Goal: Information Seeking & Learning: Learn about a topic

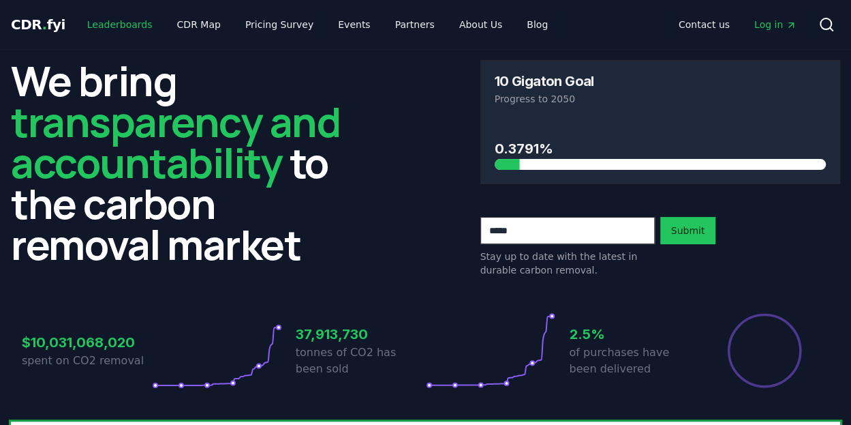
click at [91, 31] on link "Leaderboards" at bounding box center [119, 24] width 87 height 25
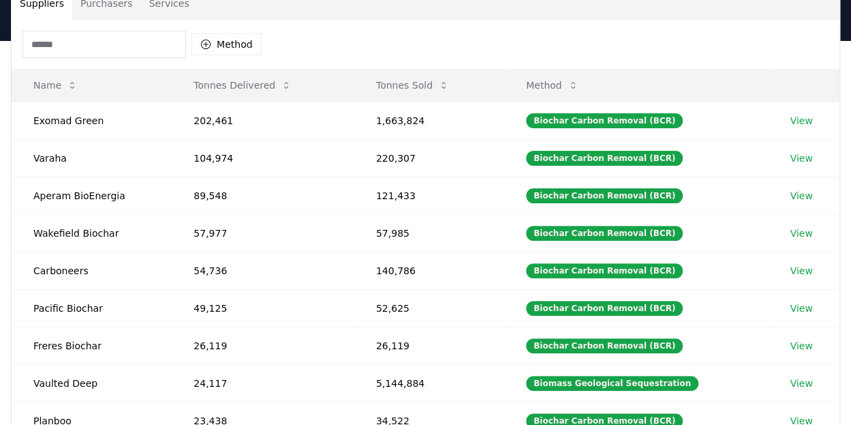
scroll to position [174, 0]
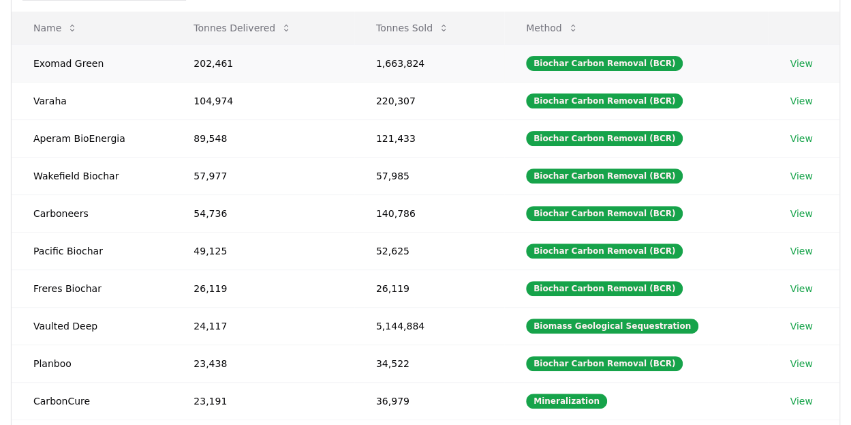
click at [799, 61] on link "View" at bounding box center [801, 64] width 22 height 14
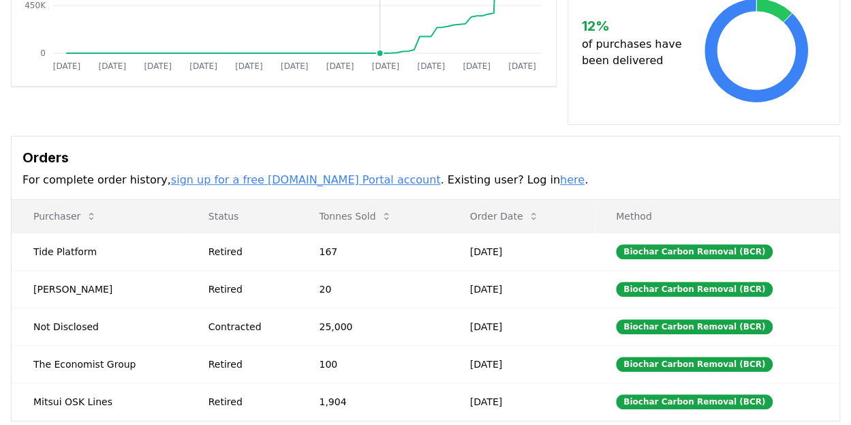
scroll to position [354, 0]
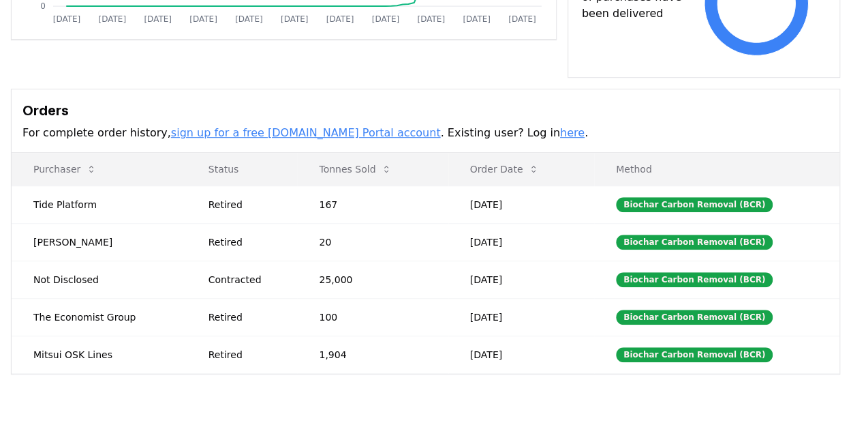
click at [318, 126] on link "sign up for a free [DOMAIN_NAME] Portal account" at bounding box center [306, 132] width 270 height 13
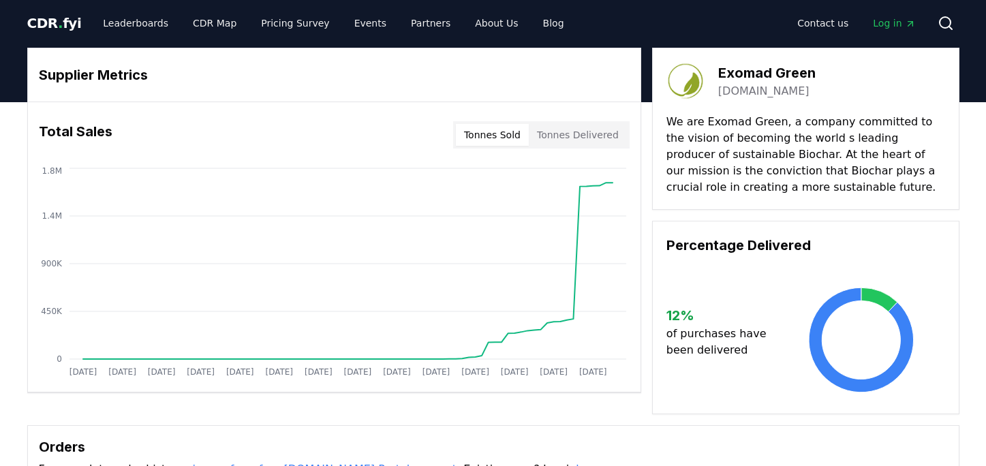
scroll to position [0, 0]
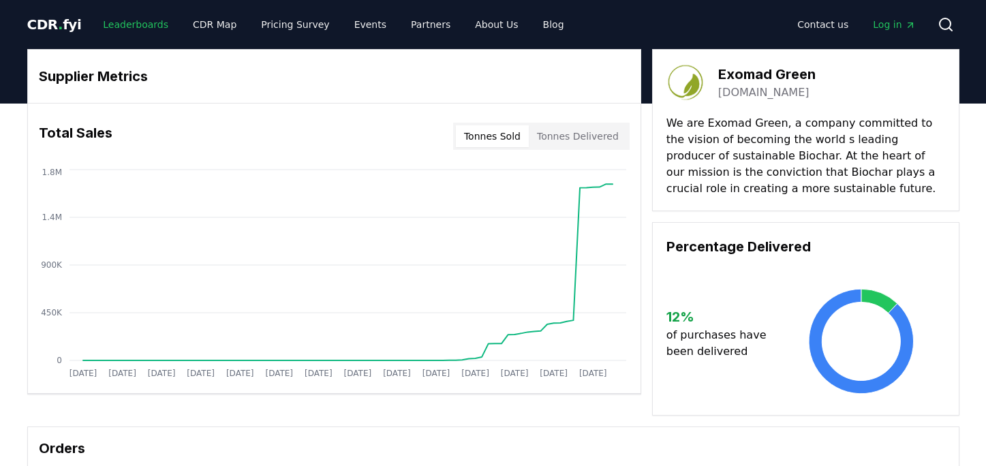
click at [117, 27] on link "Leaderboards" at bounding box center [135, 24] width 87 height 25
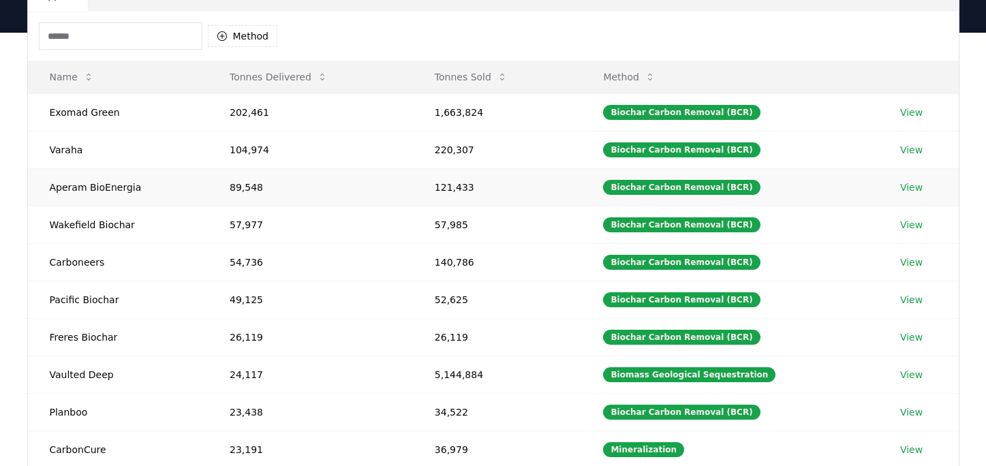
scroll to position [204, 0]
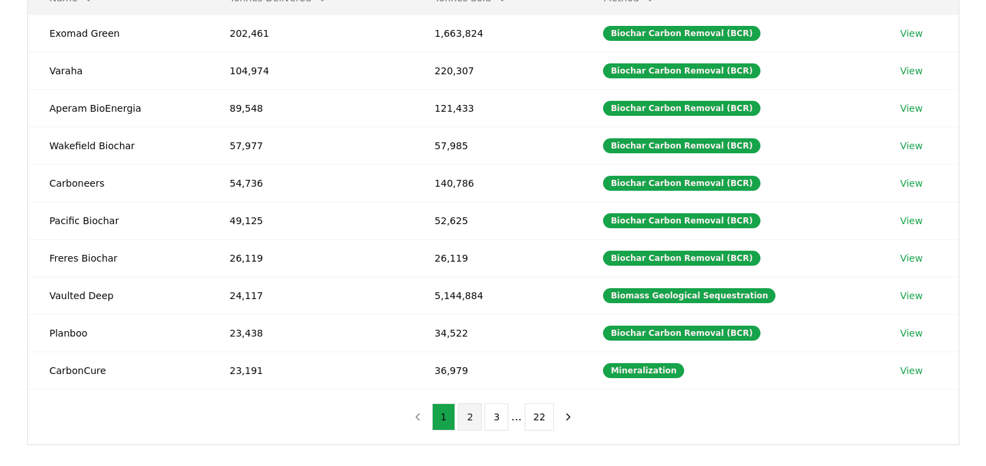
click at [465, 424] on button "2" at bounding box center [470, 417] width 24 height 27
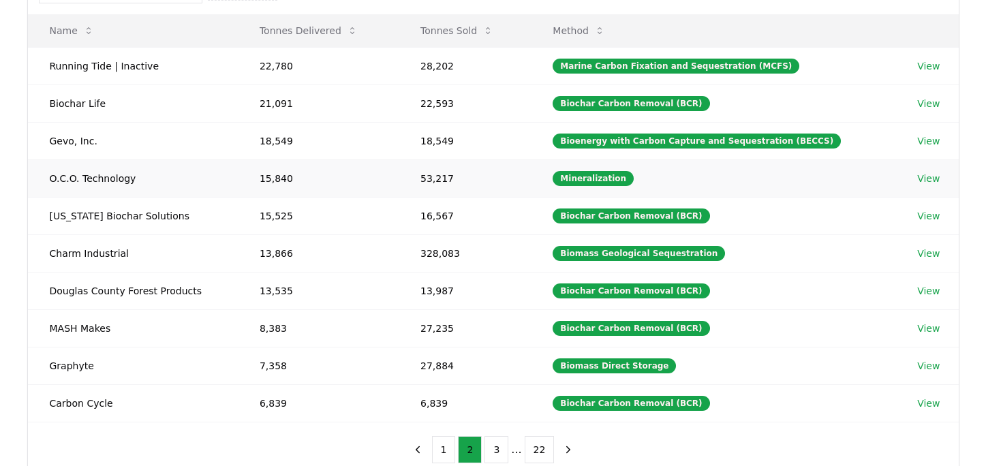
scroll to position [273, 0]
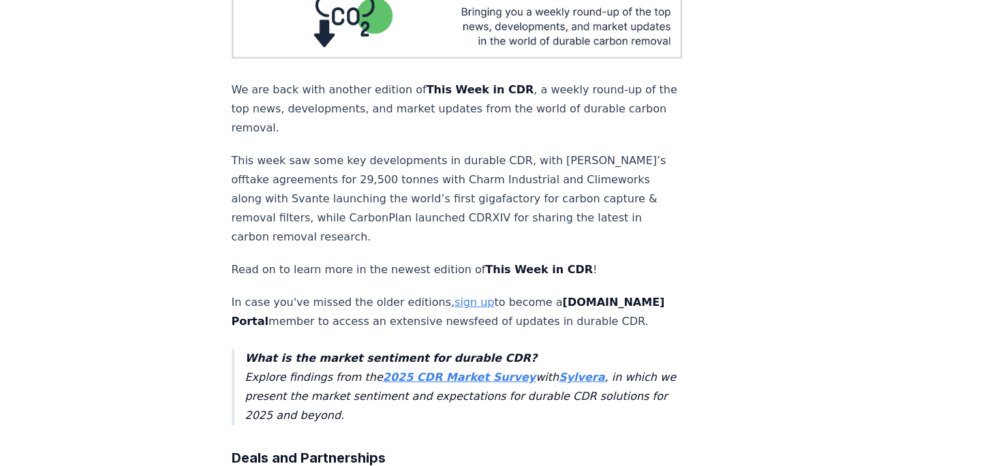
scroll to position [204, 0]
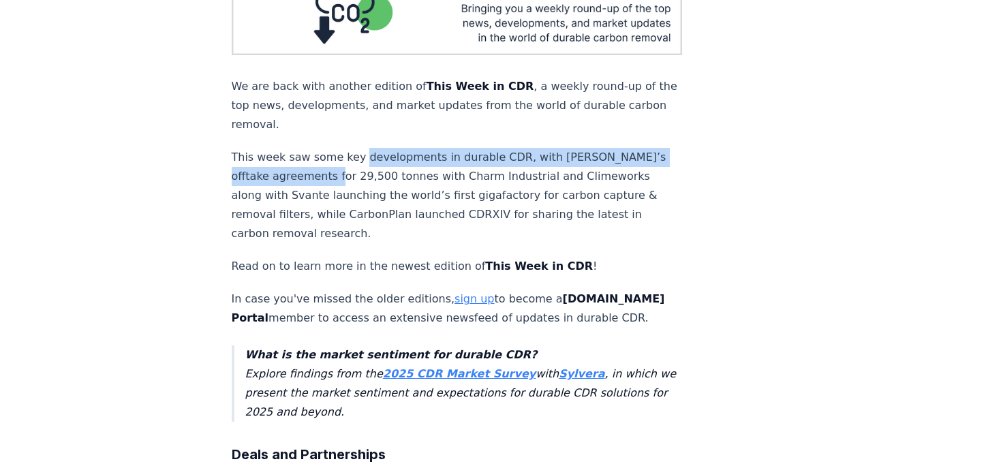
drag, startPoint x: 353, startPoint y: 144, endPoint x: 355, endPoint y: 155, distance: 11.1
click at [355, 155] on p "This week saw some key developments in durable CDR, with [PERSON_NAME]’s offtak…" at bounding box center [457, 195] width 451 height 95
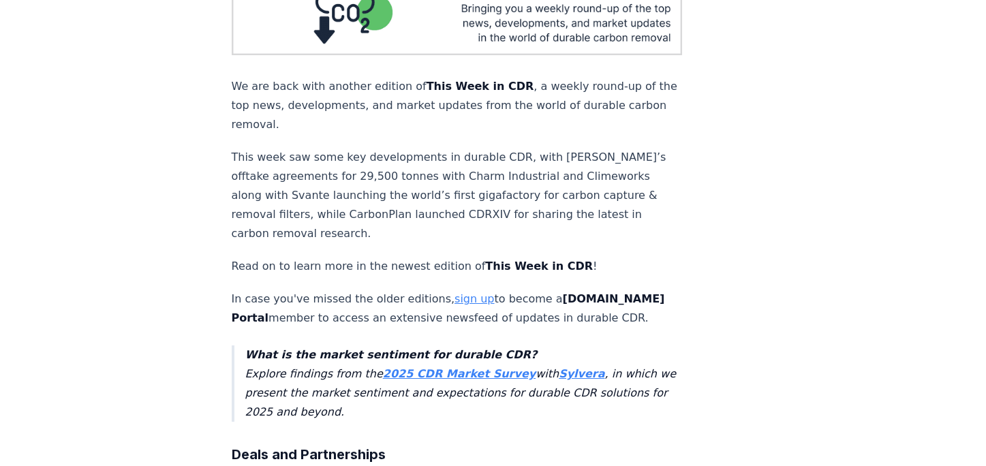
click at [342, 173] on p "This week saw some key developments in durable CDR, with Capgemini’s offtake ag…" at bounding box center [457, 195] width 451 height 95
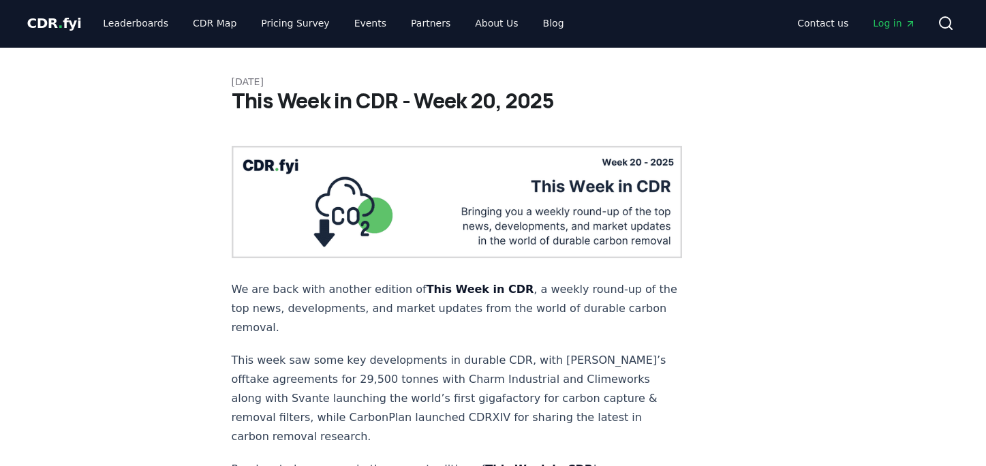
scroll to position [0, 0]
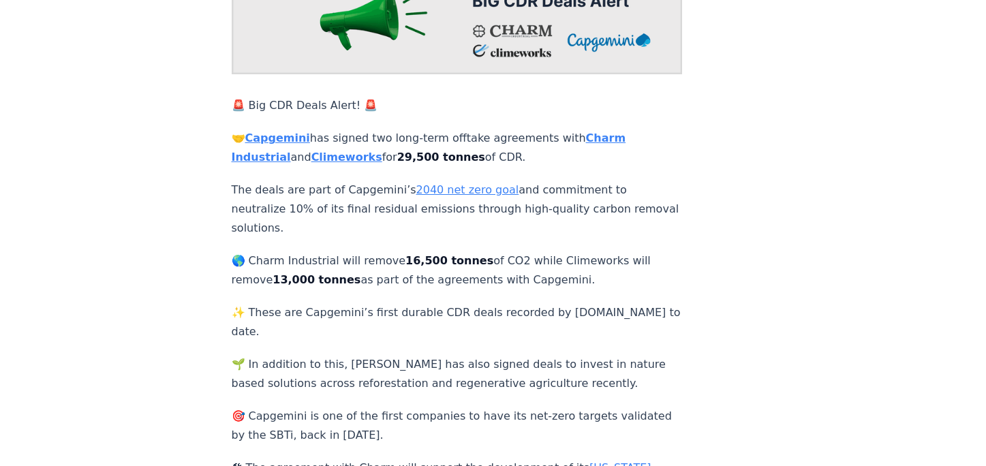
scroll to position [204, 0]
